Goal: Task Accomplishment & Management: Complete application form

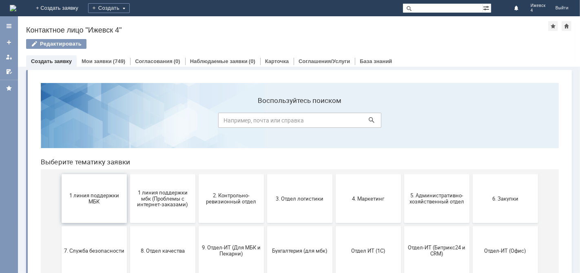
click at [83, 195] on span "1 линия поддержки МБК" at bounding box center [94, 198] width 60 height 12
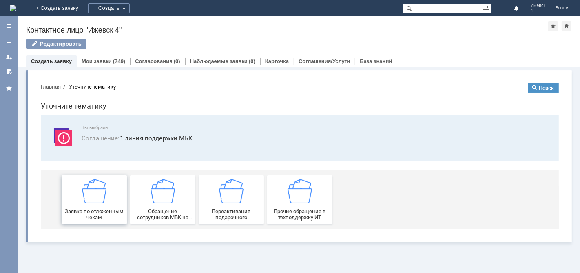
click at [85, 192] on img at bounding box center [94, 191] width 24 height 24
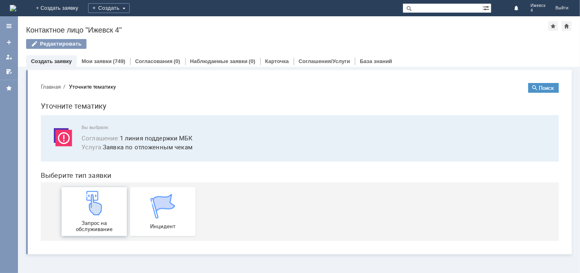
click at [84, 205] on img at bounding box center [94, 203] width 24 height 24
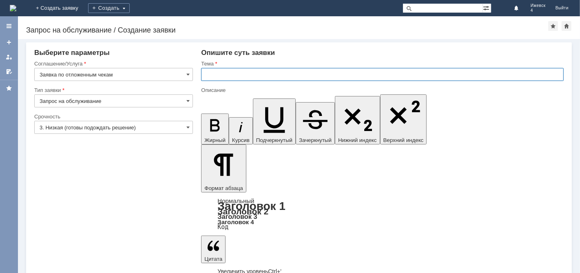
click at [247, 75] on input "text" at bounding box center [382, 74] width 362 height 13
type input "МБК Ижевск 4 отложенные чеки на 10.09.2025"
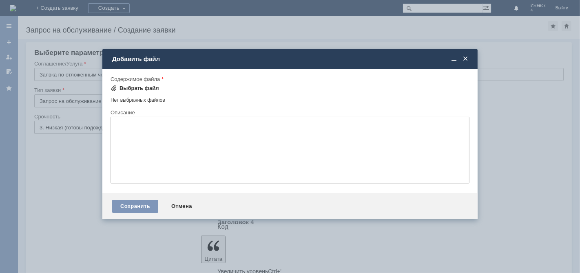
click at [123, 90] on div "Выбрать файл" at bounding box center [139, 88] width 40 height 7
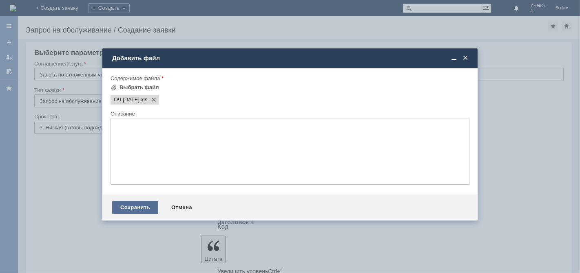
click at [134, 209] on div "Сохранить" at bounding box center [135, 207] width 46 height 13
